Goal: Information Seeking & Learning: Check status

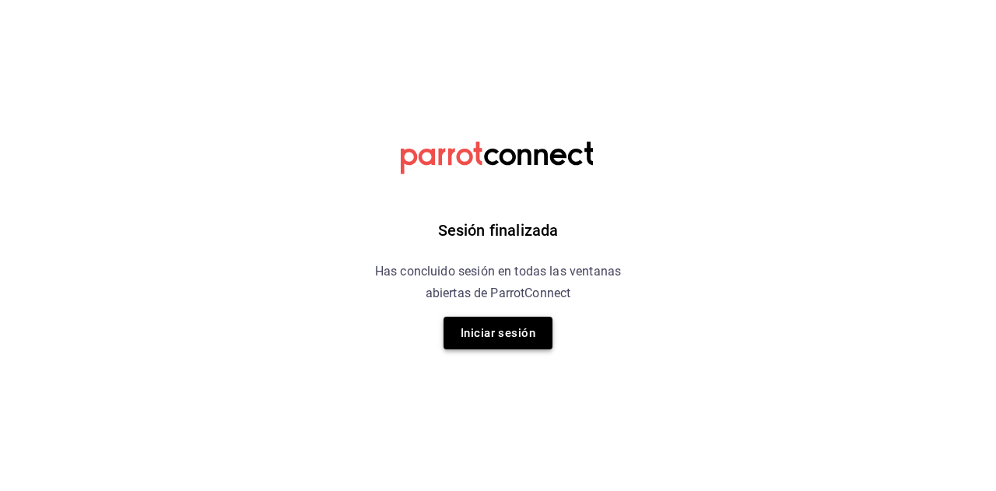
click at [514, 333] on button "Iniciar sesión" at bounding box center [498, 333] width 109 height 33
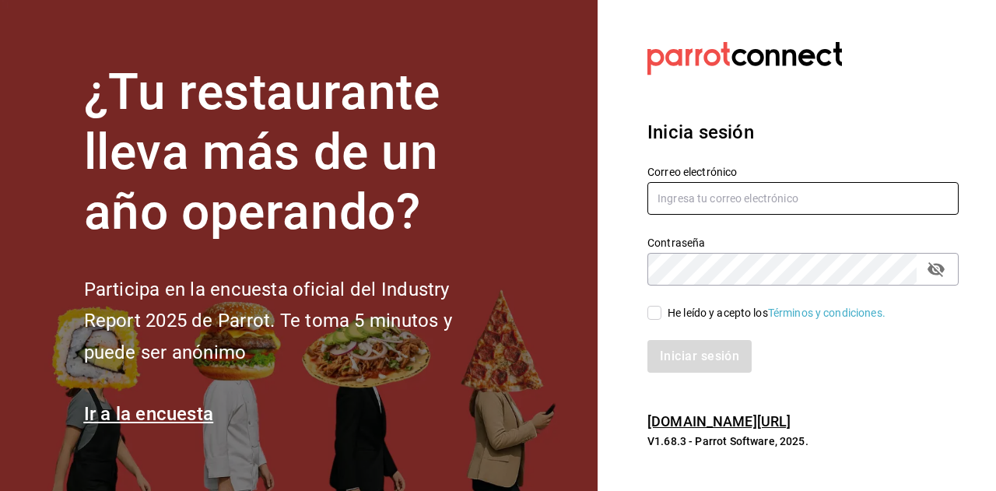
type input "[EMAIL_ADDRESS][DOMAIN_NAME]"
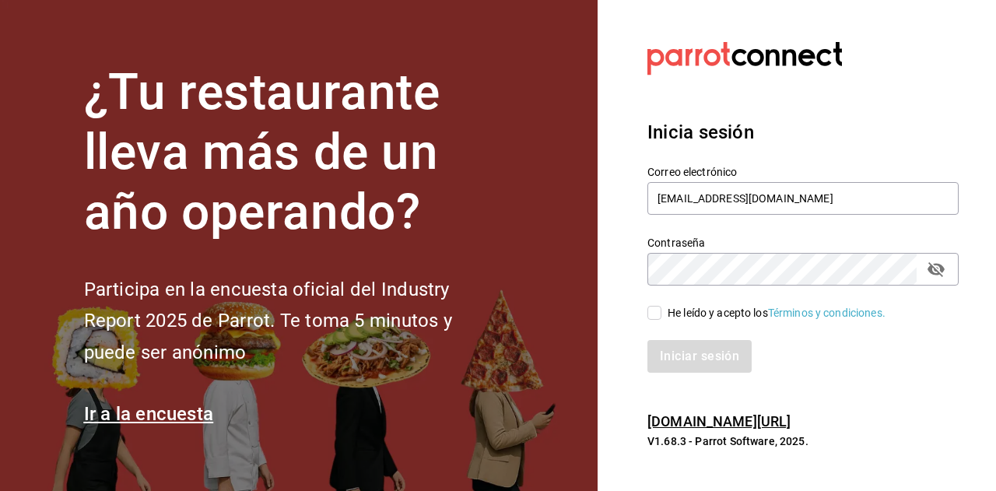
click at [658, 320] on input "He leído y acepto los Términos y condiciones." at bounding box center [655, 313] width 14 height 14
checkbox input "true"
click at [674, 359] on button "Iniciar sesión" at bounding box center [701, 356] width 106 height 33
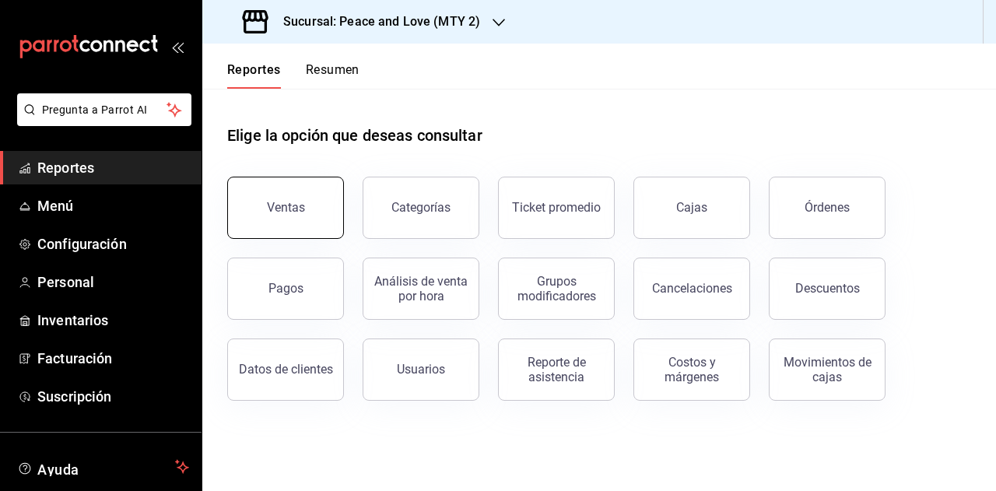
click at [279, 213] on div "Ventas" at bounding box center [286, 207] width 38 height 15
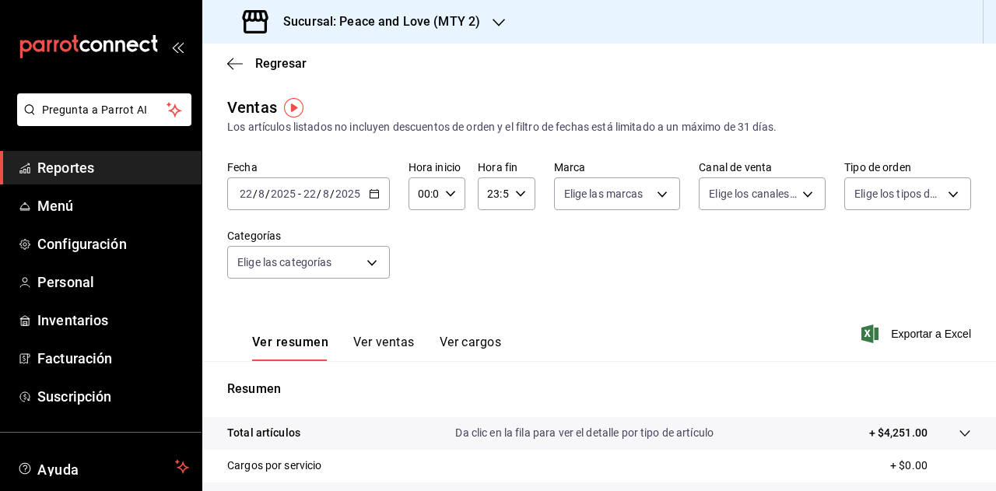
click at [497, 24] on icon "button" at bounding box center [499, 23] width 12 height 8
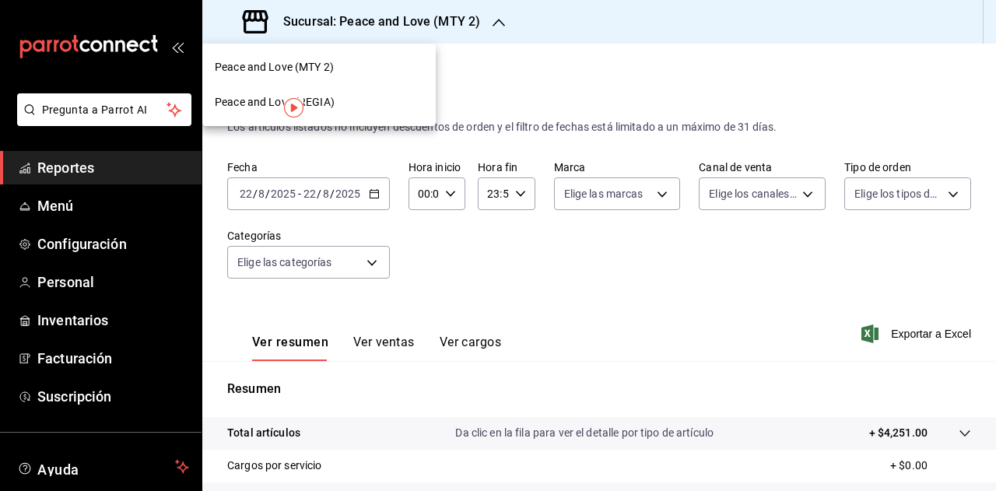
click at [333, 101] on span "Peace and Love (REGIA)" at bounding box center [275, 102] width 120 height 16
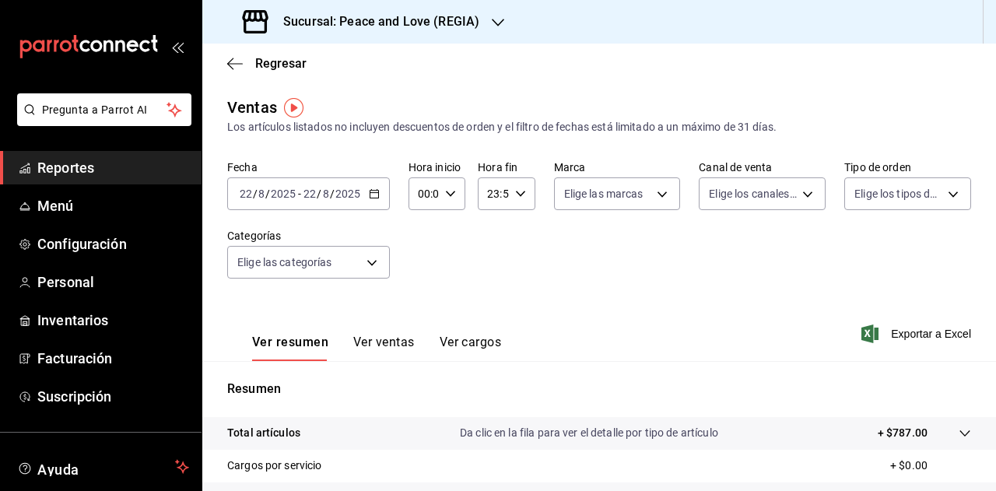
click at [388, 345] on button "Ver ventas" at bounding box center [383, 348] width 61 height 26
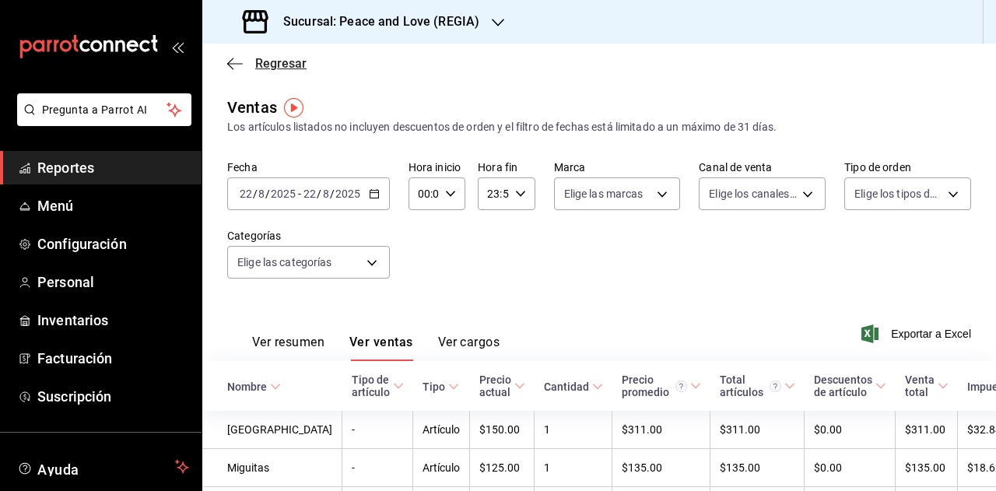
click at [266, 65] on span "Regresar" at bounding box center [280, 63] width 51 height 15
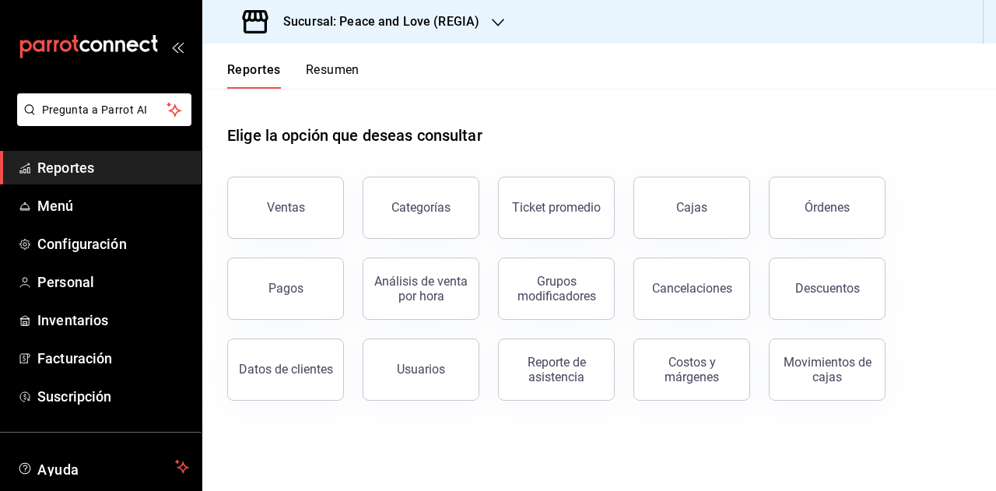
click at [453, 26] on h3 "Sucursal: Peace and Love (REGIA)" at bounding box center [375, 21] width 209 height 19
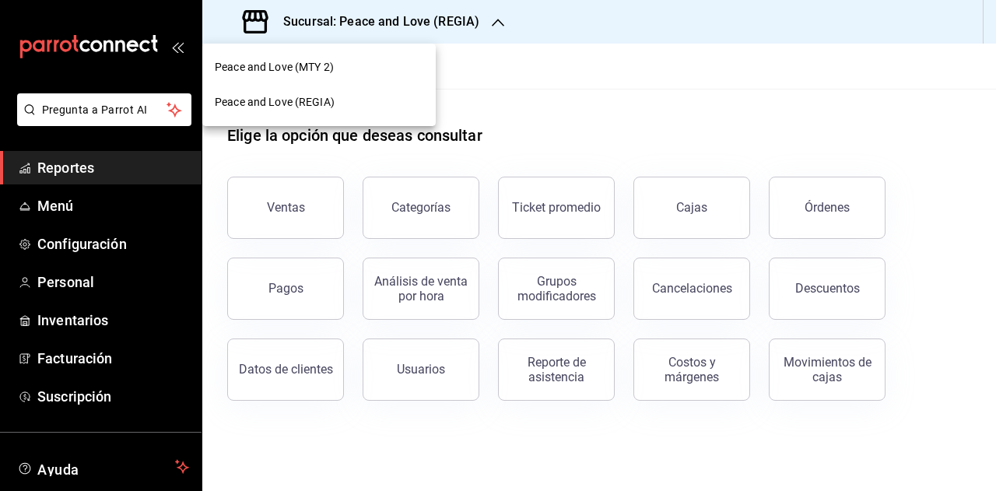
click at [331, 64] on span "Peace and Love (MTY 2)" at bounding box center [274, 67] width 119 height 16
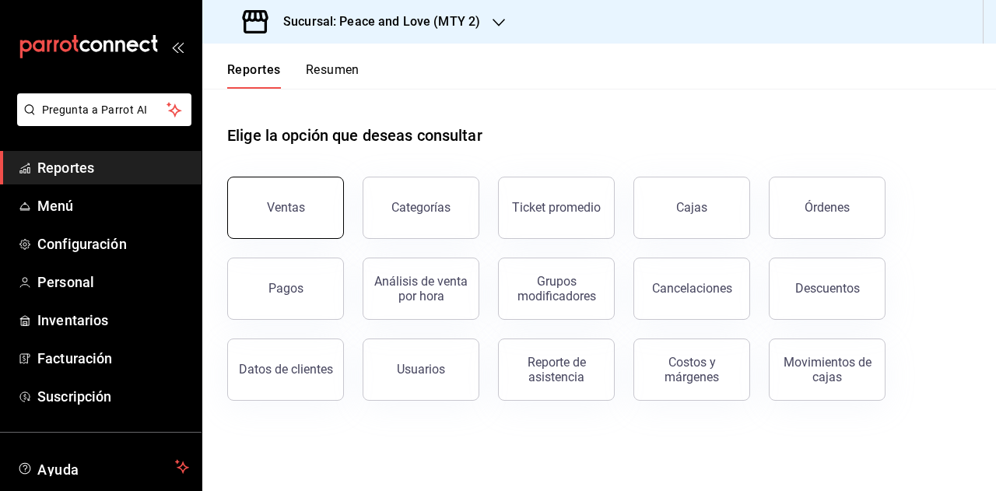
click at [277, 207] on div "Ventas" at bounding box center [286, 207] width 38 height 15
